Goal: Information Seeking & Learning: Find specific fact

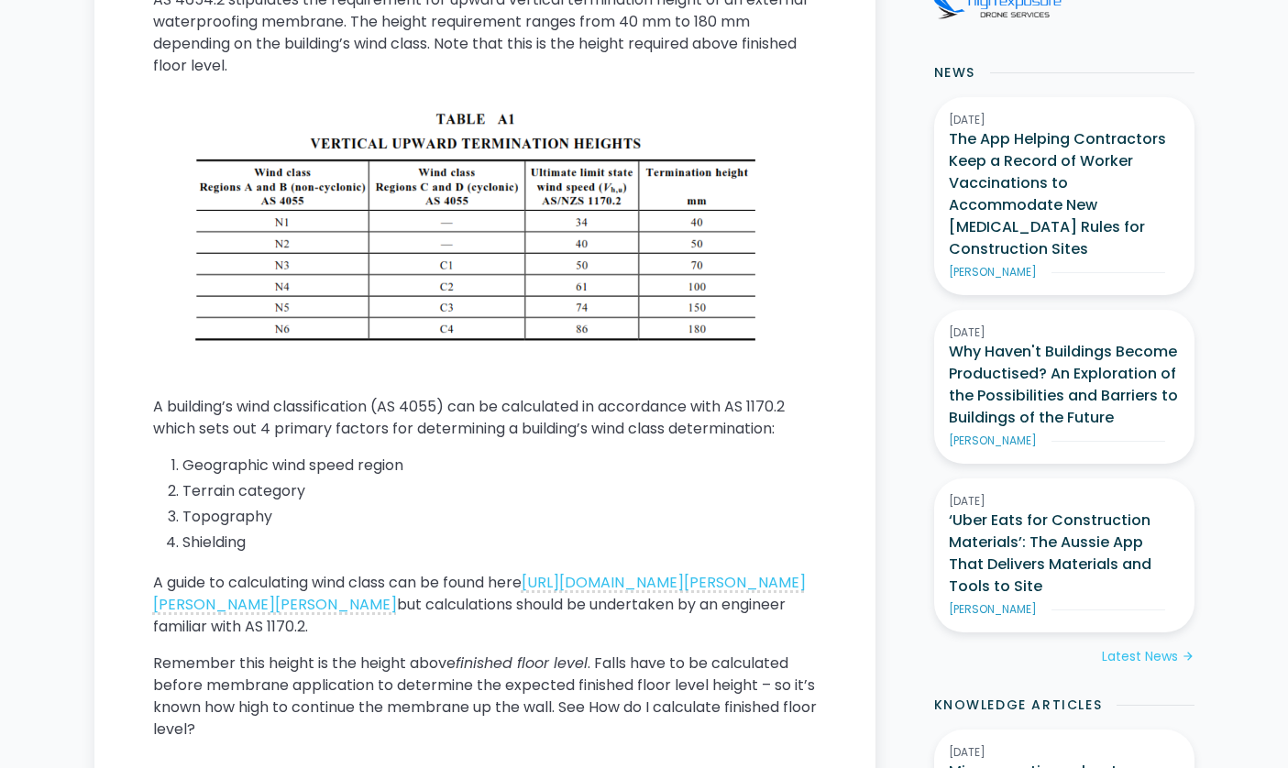
scroll to position [672, 0]
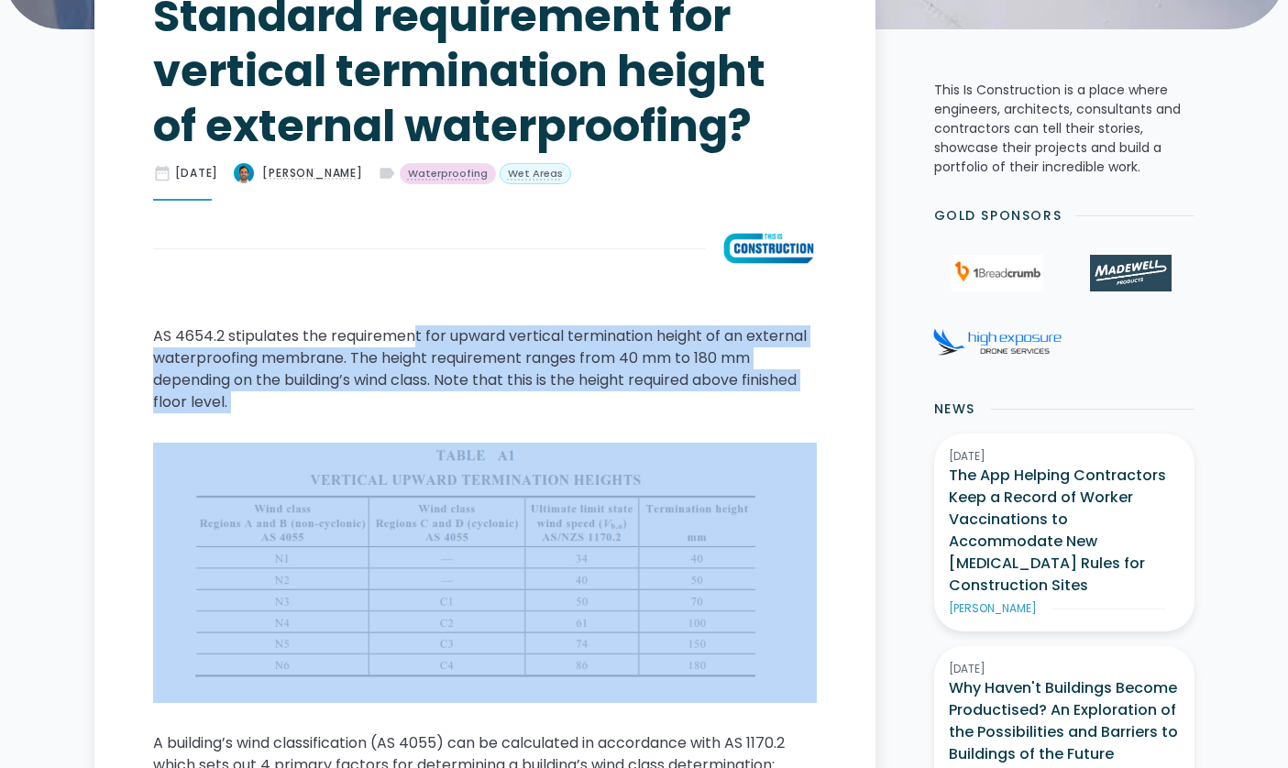
drag, startPoint x: 429, startPoint y: 330, endPoint x: 725, endPoint y: 609, distance: 406.7
click at [717, 606] on div "AS 4654.2 stipulates the requirement for upward vertical termination height of …" at bounding box center [485, 709] width 664 height 767
click at [712, 425] on div "AS 4654.2 stipulates the requirement for upward vertical termination height of …" at bounding box center [485, 709] width 664 height 767
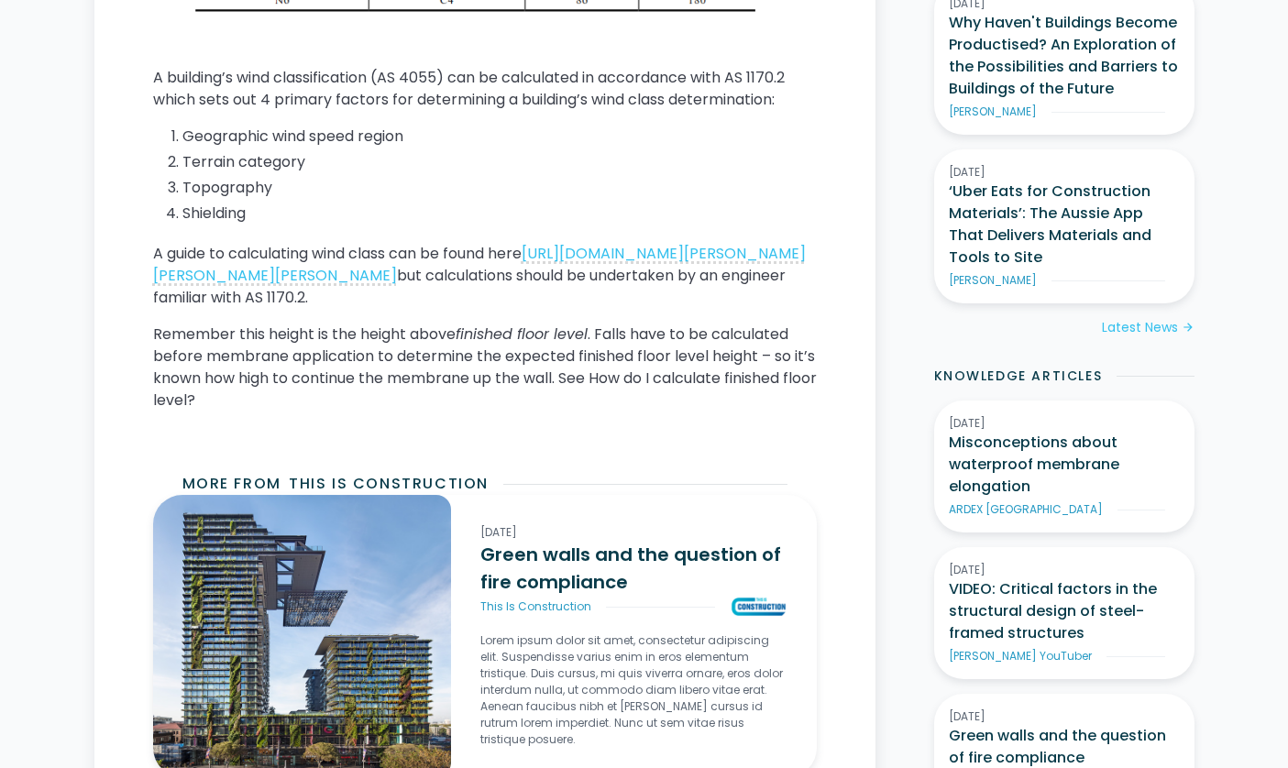
scroll to position [1345, 0]
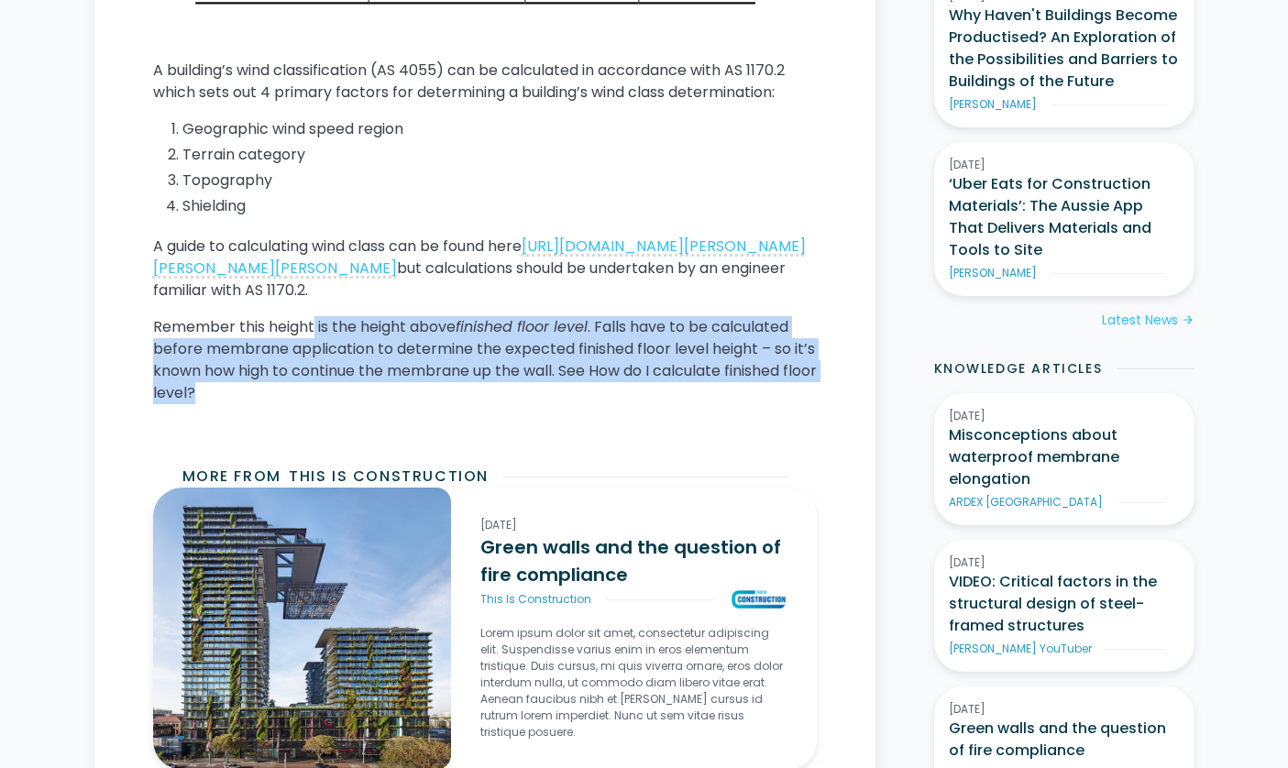
drag, startPoint x: 329, startPoint y: 359, endPoint x: 457, endPoint y: 421, distance: 141.5
click at [457, 404] on p "Remember this height is the height above finished floor level . Falls have to b…" at bounding box center [485, 360] width 664 height 88
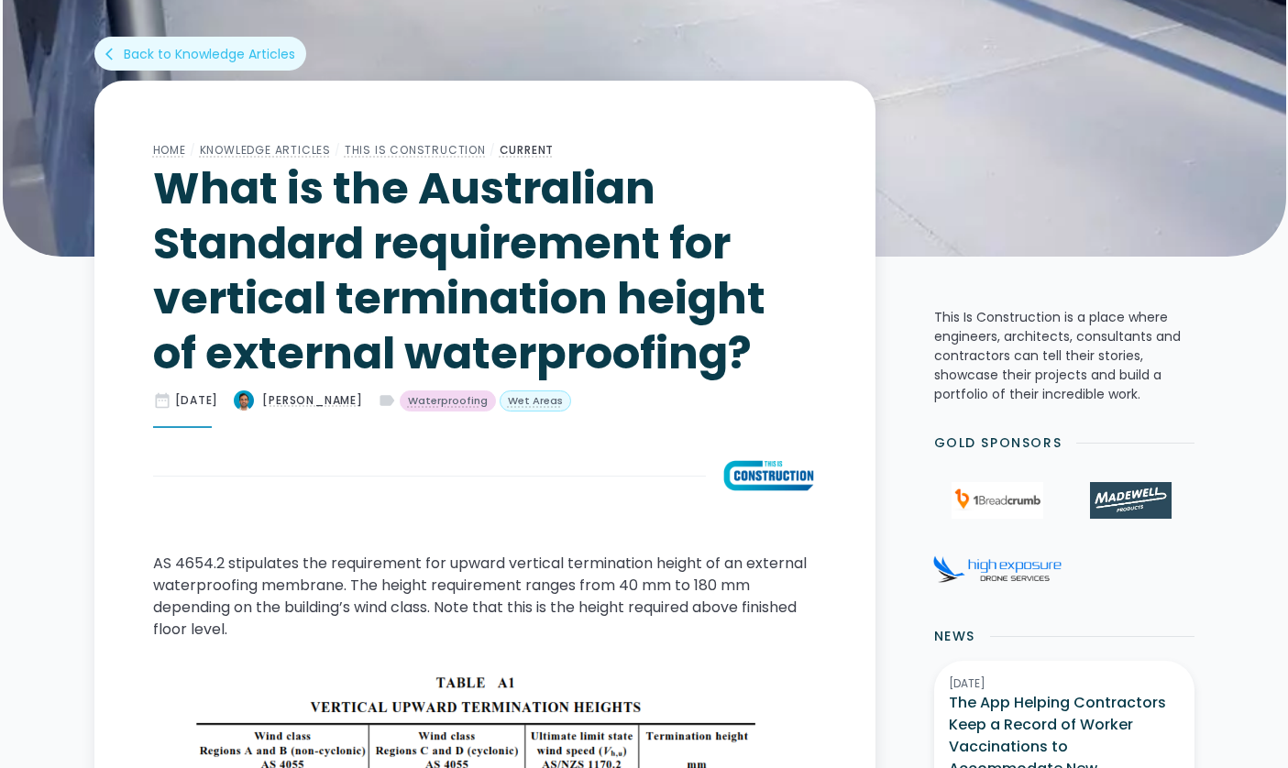
scroll to position [0, 0]
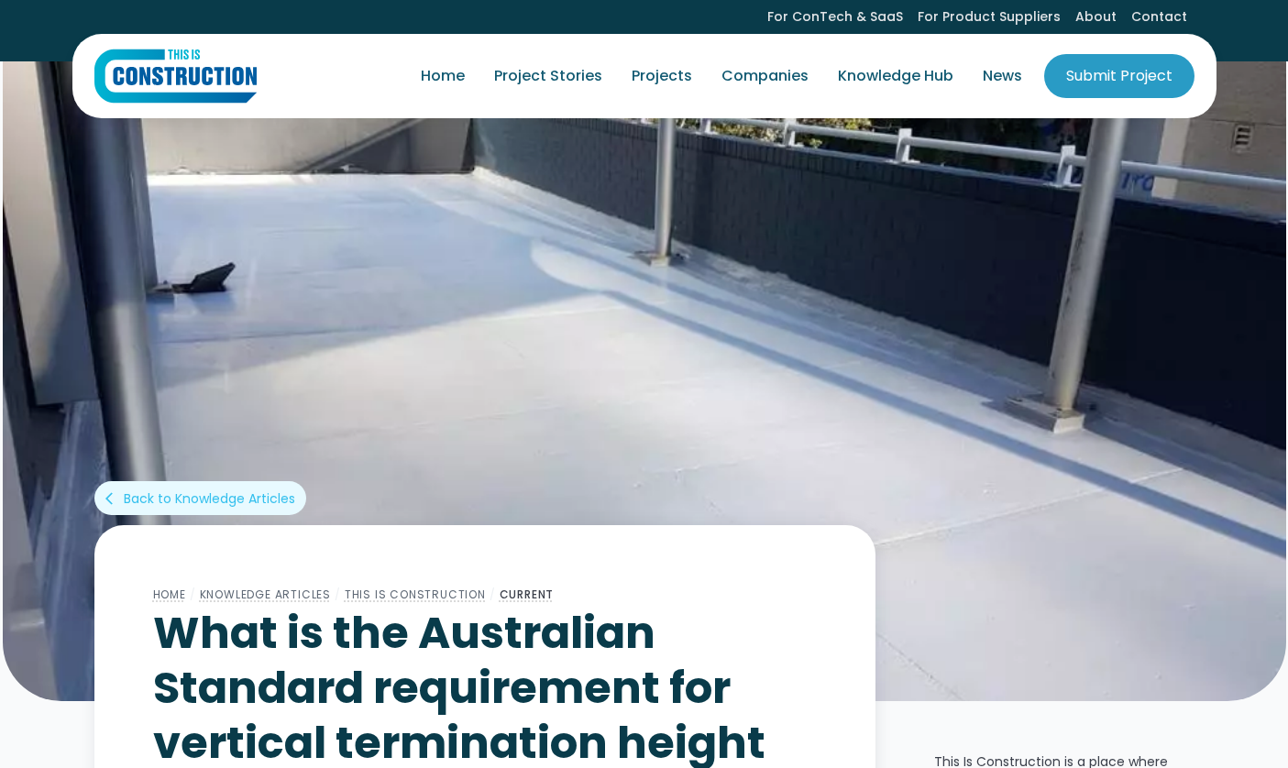
drag, startPoint x: 322, startPoint y: 226, endPoint x: 271, endPoint y: 226, distance: 50.4
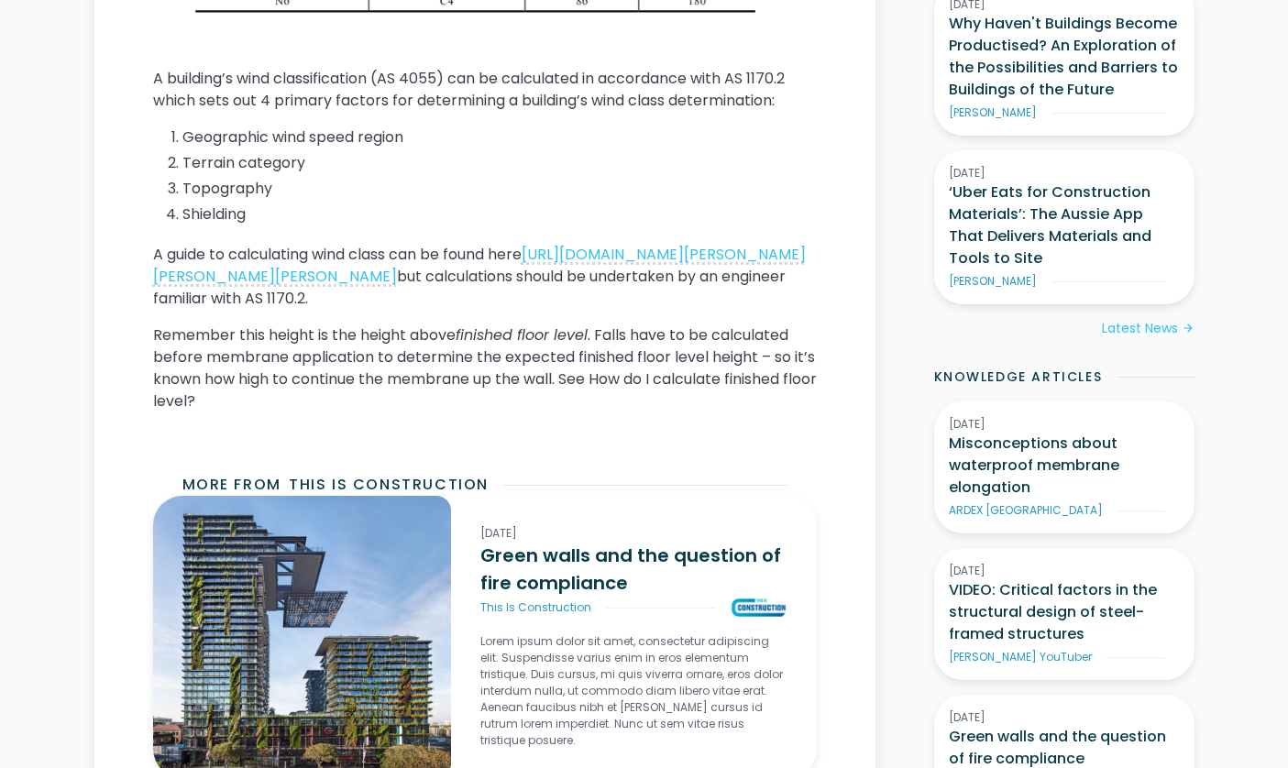
scroll to position [1345, 0]
